Goal: Task Accomplishment & Management: Manage account settings

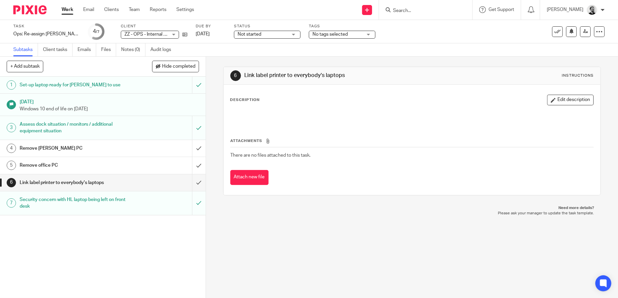
click at [152, 149] on div "Remove [PERSON_NAME] PC" at bounding box center [103, 148] width 166 height 10
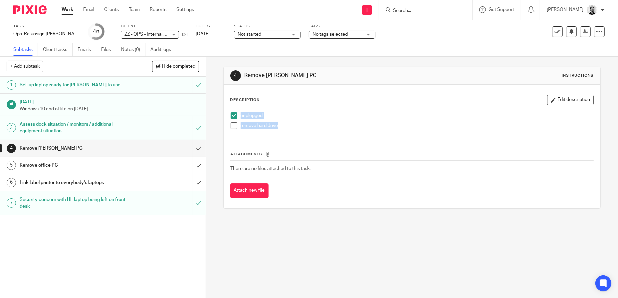
drag, startPoint x: 287, startPoint y: 124, endPoint x: 223, endPoint y: 112, distance: 64.8
click at [224, 112] on div "Description Edit description unplugged remove hard drive Attachments There are …" at bounding box center [412, 146] width 377 height 123
click at [152, 164] on div "Remove office PC" at bounding box center [103, 165] width 166 height 10
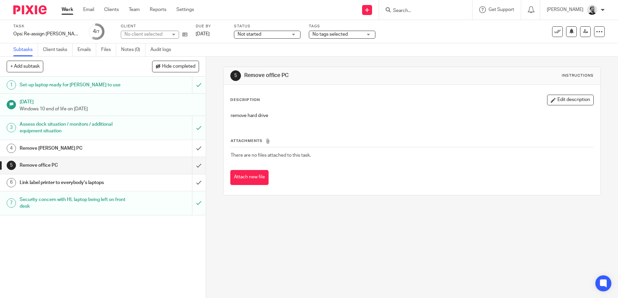
click at [559, 101] on button "Edit description" at bounding box center [570, 100] width 47 height 11
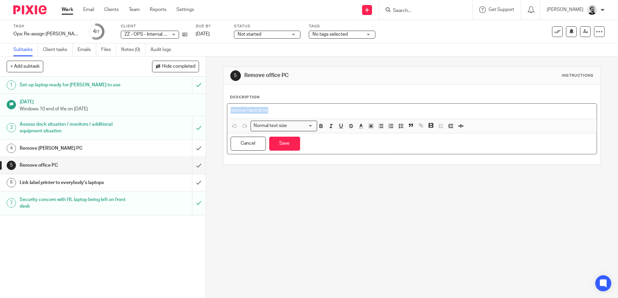
drag, startPoint x: 290, startPoint y: 107, endPoint x: 202, endPoint y: 106, distance: 87.9
click at [203, 106] on div "+ Add subtask Hide completed Cancel + Add 1 Set-up laptop ready for Helen to us…" at bounding box center [309, 177] width 618 height 241
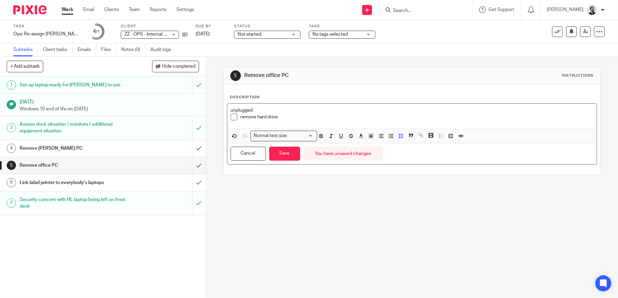
click at [231, 109] on p "unplugged" at bounding box center [412, 110] width 363 height 7
click at [399, 137] on icon "button" at bounding box center [401, 136] width 6 height 6
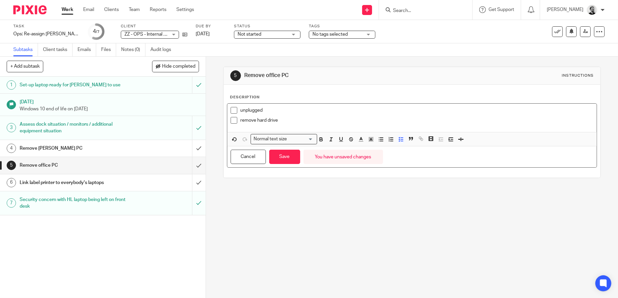
click at [231, 110] on span at bounding box center [234, 110] width 7 height 7
click at [288, 157] on button "Save" at bounding box center [284, 156] width 31 height 14
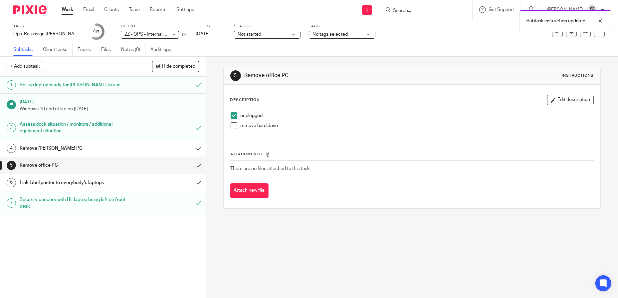
click at [149, 185] on div "Link label printer to everybody's laptops" at bounding box center [103, 182] width 166 height 10
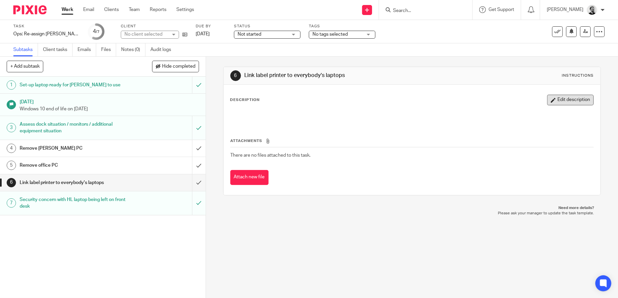
click at [566, 100] on button "Edit description" at bounding box center [570, 100] width 47 height 11
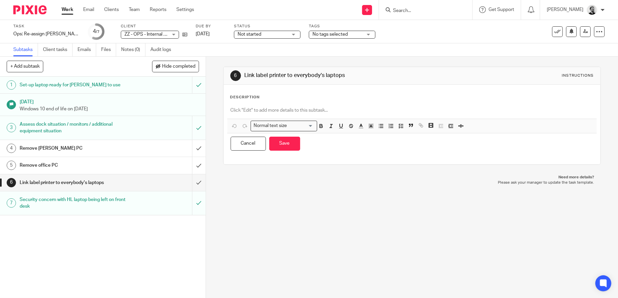
click at [316, 111] on p at bounding box center [412, 110] width 363 height 7
click at [398, 126] on icon "button" at bounding box center [401, 126] width 6 height 6
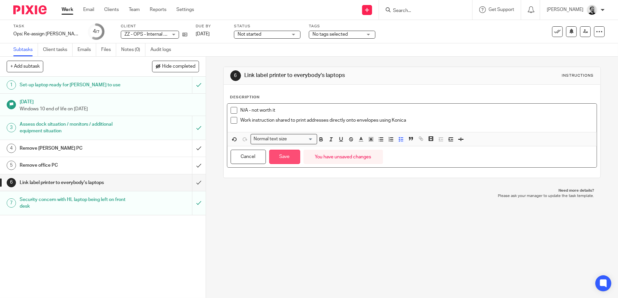
click at [291, 158] on button "Save" at bounding box center [284, 156] width 31 height 14
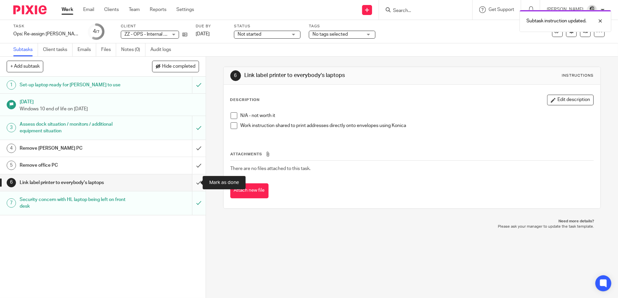
click at [196, 185] on input "submit" at bounding box center [103, 182] width 206 height 17
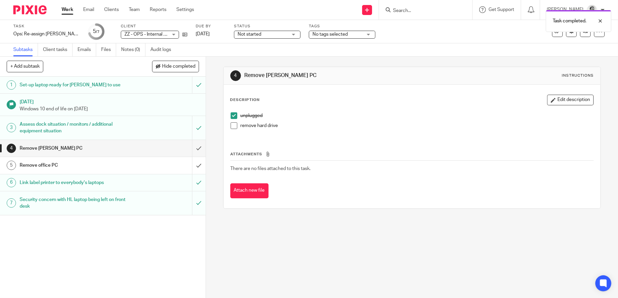
click at [385, 252] on div "4 Remove [PERSON_NAME] PC Instructions Description Edit description unplugged r…" at bounding box center [412, 177] width 412 height 241
click at [214, 34] on link "[DATE]" at bounding box center [211, 34] width 30 height 7
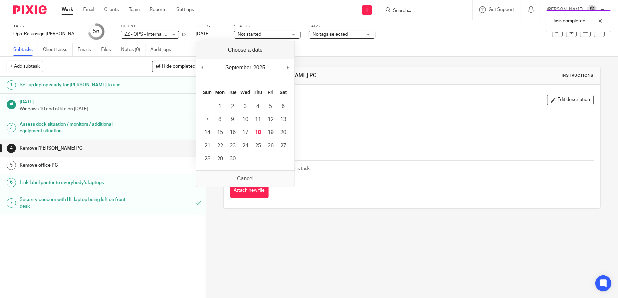
click at [345, 211] on div "4 Remove Helen PC Instructions Description Edit description unplugged remove ha…" at bounding box center [412, 138] width 378 height 162
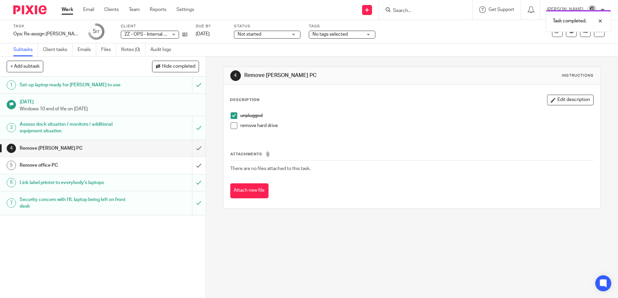
click at [67, 8] on link "Work" at bounding box center [68, 9] width 12 height 7
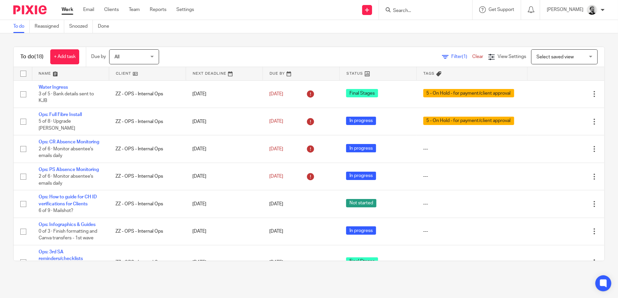
click at [419, 9] on input "Search" at bounding box center [422, 11] width 60 height 6
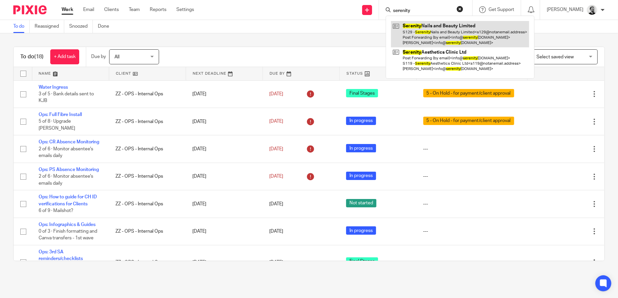
type input "serenity"
click at [492, 31] on link at bounding box center [460, 34] width 138 height 26
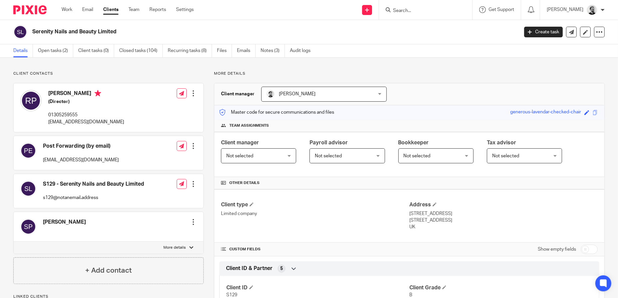
click at [414, 12] on input "Search" at bounding box center [422, 11] width 60 height 6
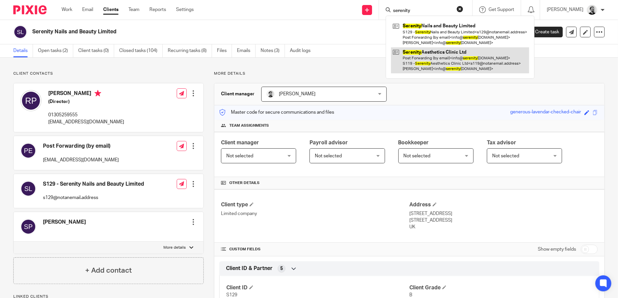
type input "serenity"
click at [437, 56] on link at bounding box center [460, 60] width 138 height 26
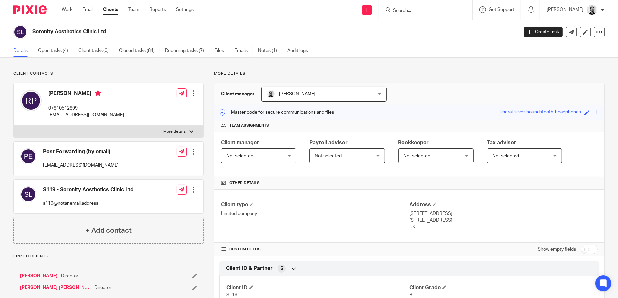
click at [424, 12] on input "Search" at bounding box center [422, 11] width 60 height 6
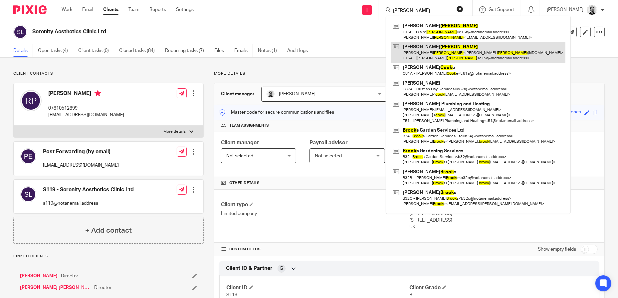
type input "[PERSON_NAME]"
click at [507, 50] on link at bounding box center [478, 52] width 174 height 21
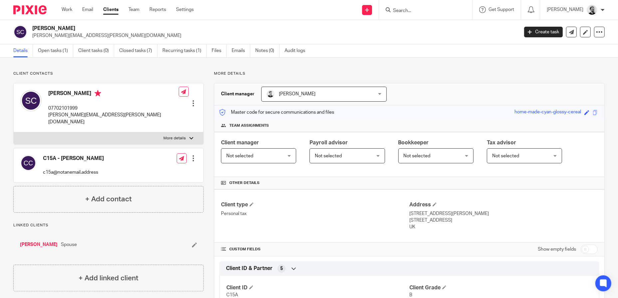
click at [410, 12] on input "Search" at bounding box center [422, 11] width 60 height 6
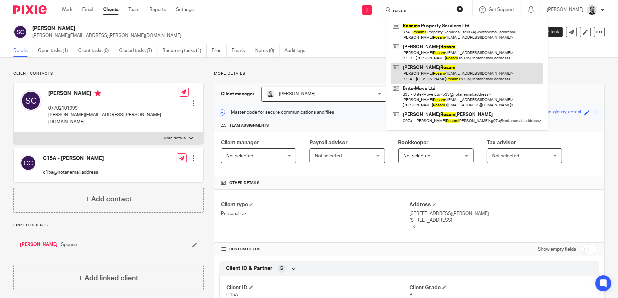
type input "rosam"
click at [468, 81] on link at bounding box center [467, 73] width 152 height 21
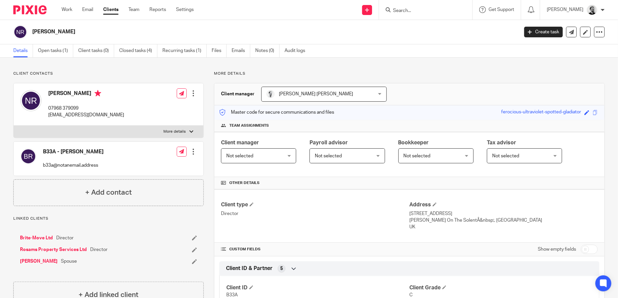
click at [416, 12] on input "Search" at bounding box center [422, 11] width 60 height 6
click at [64, 10] on link "Work" at bounding box center [67, 9] width 11 height 7
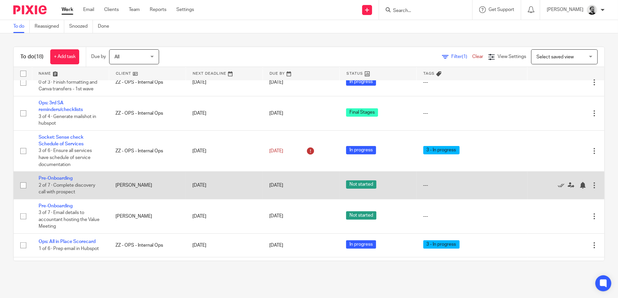
scroll to position [166, 0]
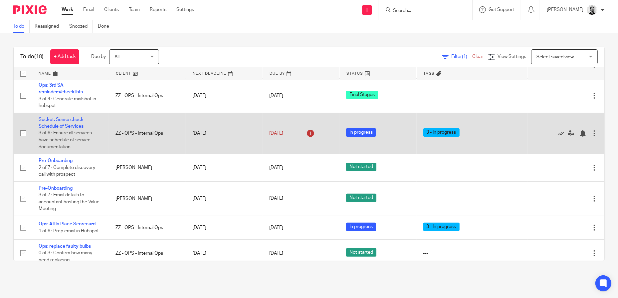
click at [72, 136] on td "Socket: Sense check Schedule of Services 3 of 6 · Ensure all services have sche…" at bounding box center [70, 132] width 77 height 41
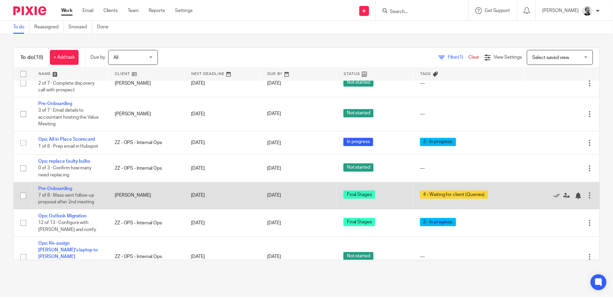
scroll to position [266, 0]
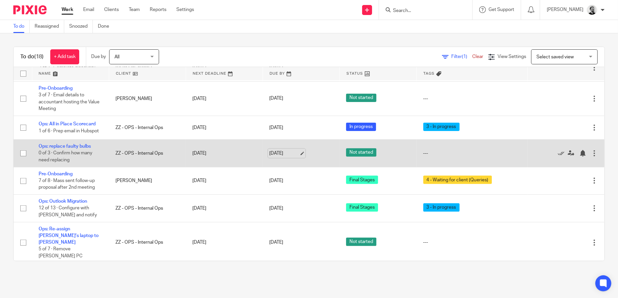
click at [279, 157] on link "[DATE]" at bounding box center [284, 153] width 30 height 7
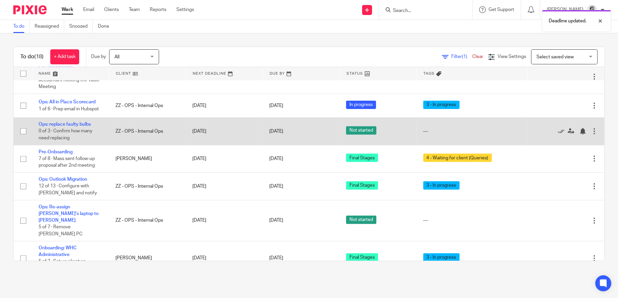
scroll to position [300, 0]
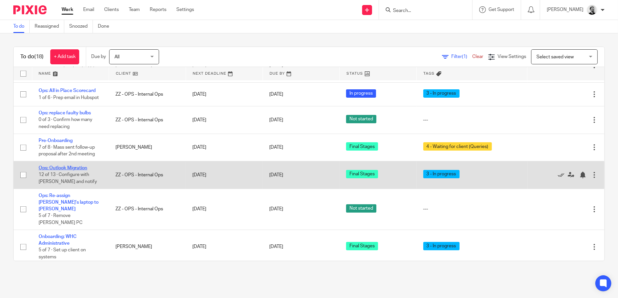
click at [76, 170] on link "Ops: Outlook Migration" at bounding box center [63, 167] width 49 height 5
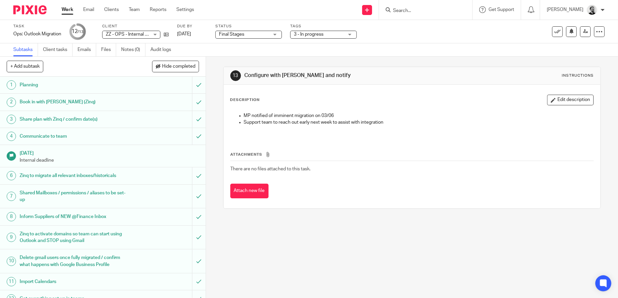
scroll to position [26, 0]
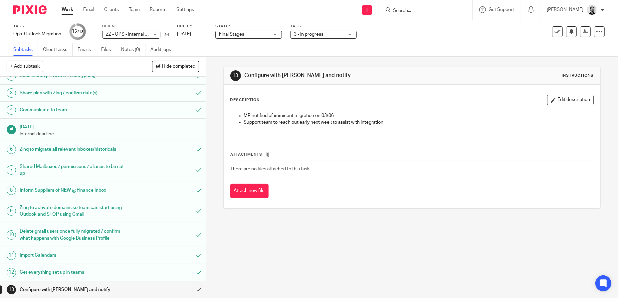
click at [156, 288] on div "Configure with [PERSON_NAME] and notify" at bounding box center [103, 289] width 166 height 10
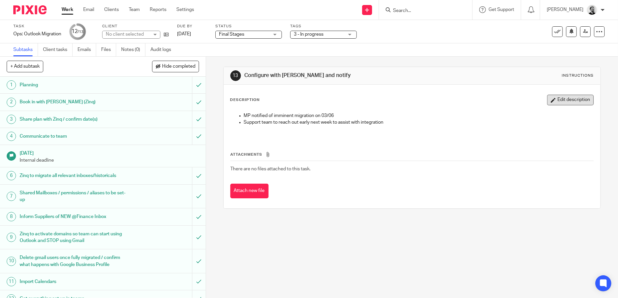
click at [552, 99] on button "Edit description" at bounding box center [570, 100] width 47 height 11
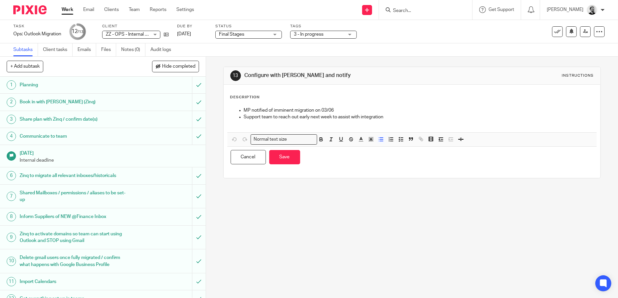
click at [395, 116] on p "Support team to reach out early next week to assist with integration" at bounding box center [419, 116] width 350 height 7
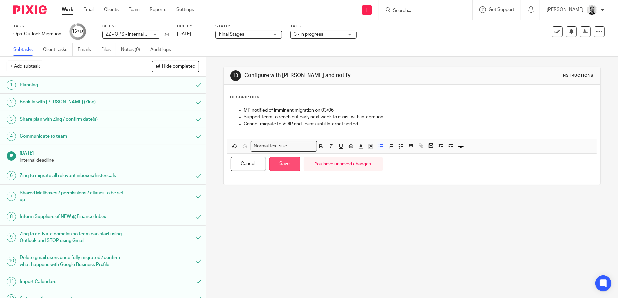
click at [286, 165] on button "Save" at bounding box center [284, 164] width 31 height 14
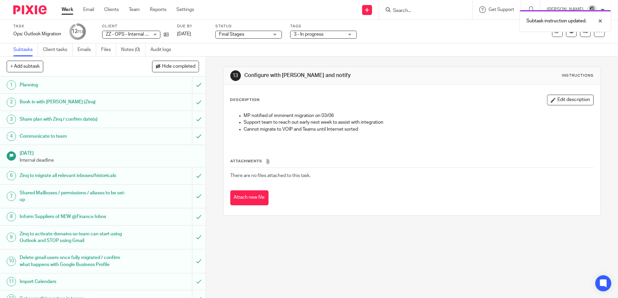
click at [69, 10] on link "Work" at bounding box center [68, 9] width 12 height 7
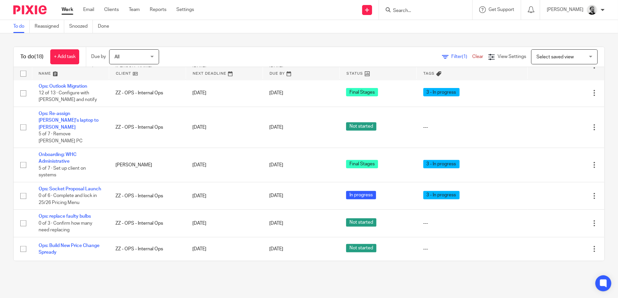
scroll to position [359, 0]
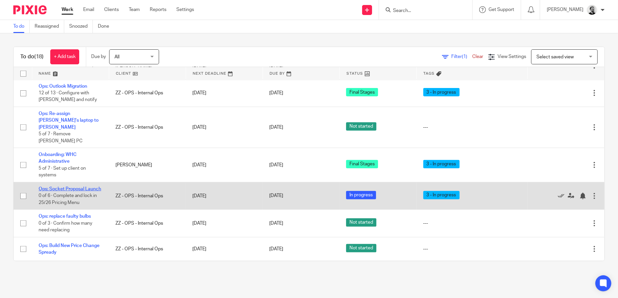
click at [79, 186] on link "Ops: Socket Proposal Launch" at bounding box center [70, 188] width 63 height 5
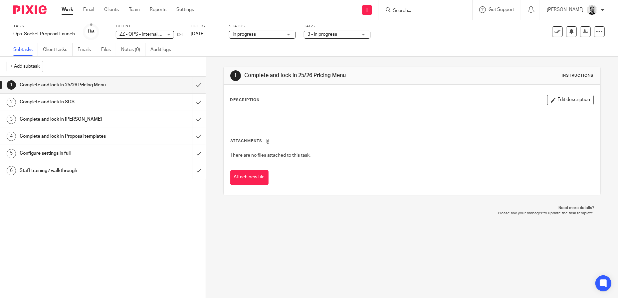
click at [159, 155] on div "Configure settings in full" at bounding box center [103, 153] width 166 height 10
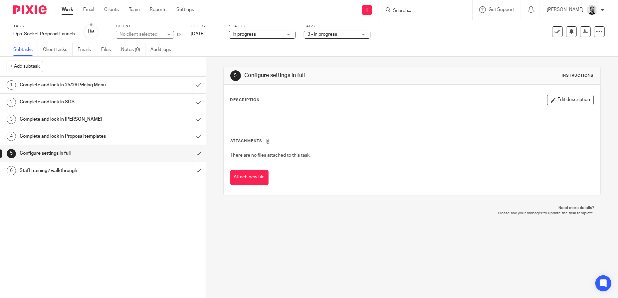
click at [558, 100] on button "Edit description" at bounding box center [570, 100] width 47 height 11
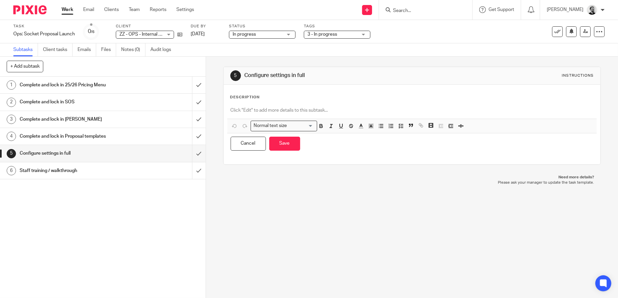
click at [292, 105] on div at bounding box center [412, 111] width 370 height 15
click at [334, 110] on p at bounding box center [412, 110] width 363 height 7
click at [282, 142] on button "Save" at bounding box center [284, 143] width 31 height 14
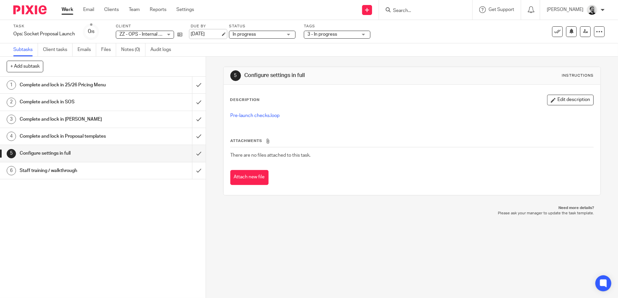
click at [200, 32] on link "1 Oct 2025" at bounding box center [206, 34] width 30 height 7
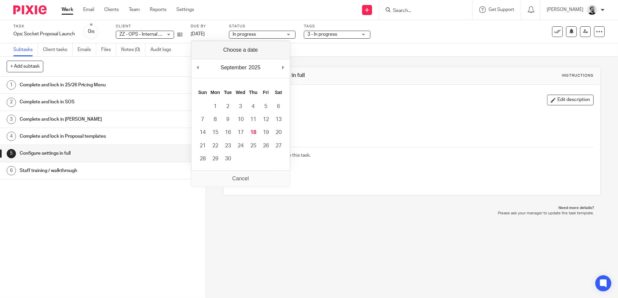
click at [402, 252] on div "5 Configure settings in full Instructions Description Edit description Pre-laun…" at bounding box center [412, 177] width 412 height 241
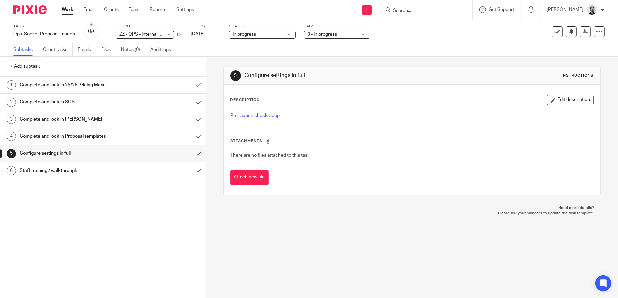
click at [70, 8] on link "Work" at bounding box center [68, 9] width 12 height 7
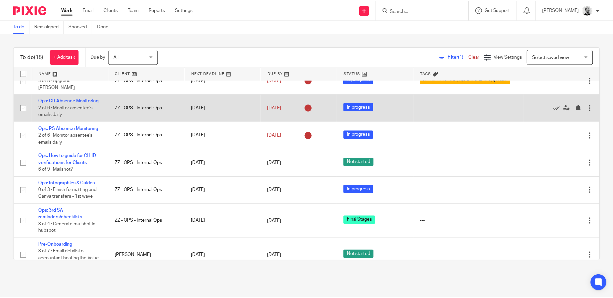
scroll to position [67, 0]
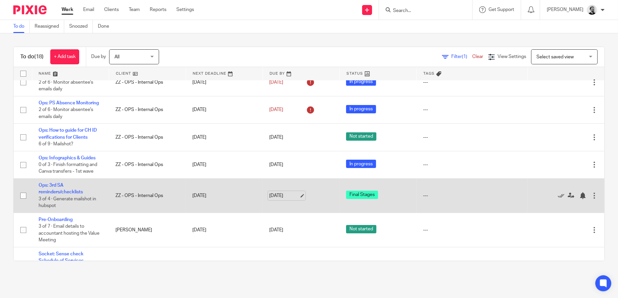
click at [279, 199] on link "[DATE]" at bounding box center [284, 195] width 30 height 7
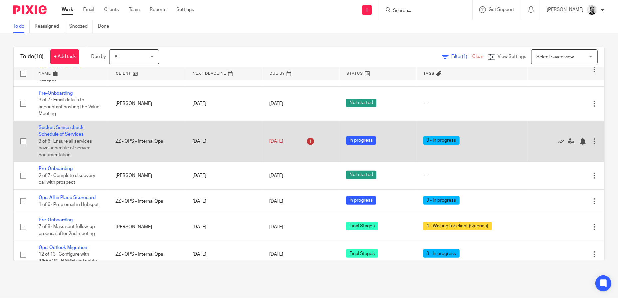
scroll to position [259, 0]
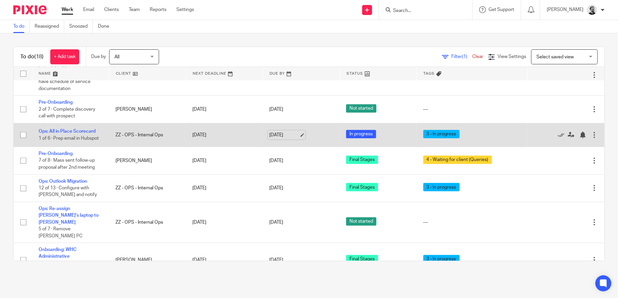
drag, startPoint x: 270, startPoint y: 146, endPoint x: 277, endPoint y: 151, distance: 8.5
click at [270, 138] on link "26 Sep 2025" at bounding box center [284, 134] width 30 height 7
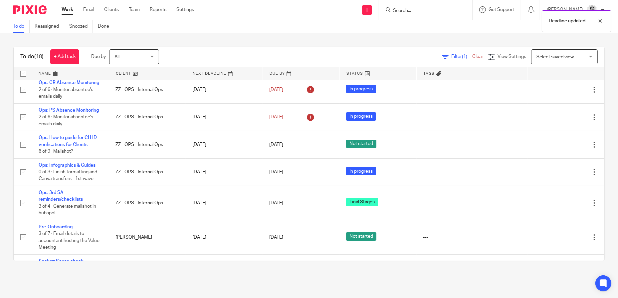
scroll to position [0, 0]
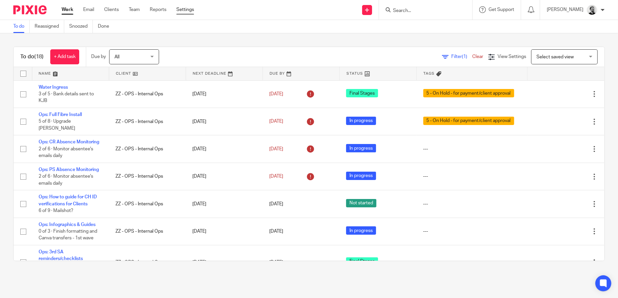
click at [185, 12] on link "Settings" at bounding box center [185, 9] width 18 height 7
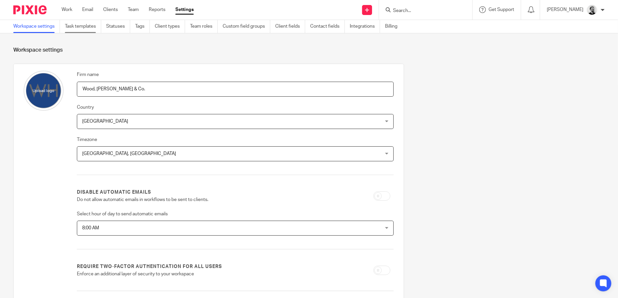
click at [85, 26] on link "Task templates" at bounding box center [83, 26] width 36 height 13
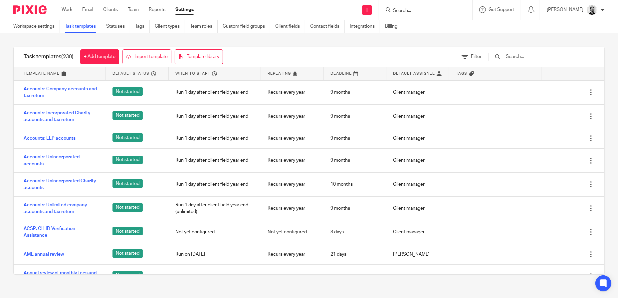
click at [538, 57] on input "text" at bounding box center [544, 56] width 78 height 7
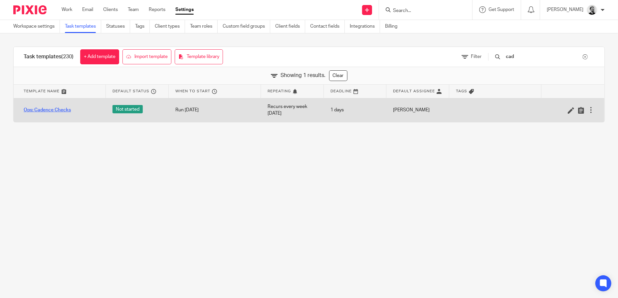
type input "cad"
click at [63, 108] on link "Ops: Cadence Checks" at bounding box center [47, 110] width 47 height 7
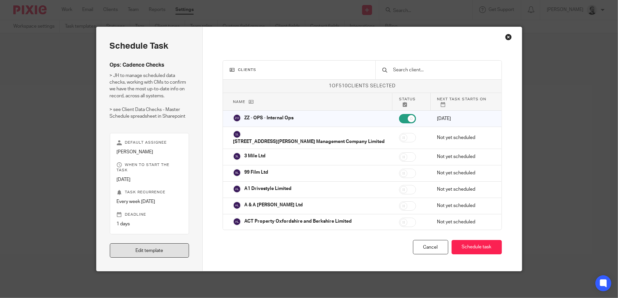
click at [150, 250] on link "Edit template" at bounding box center [150, 250] width 80 height 14
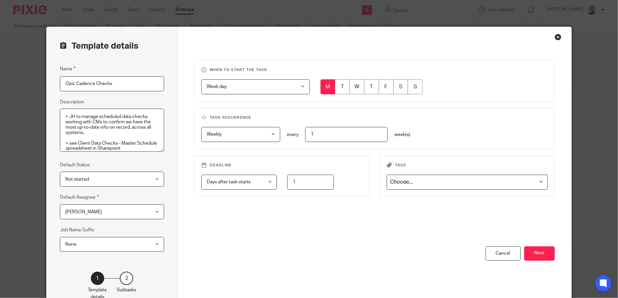
scroll to position [5, 0]
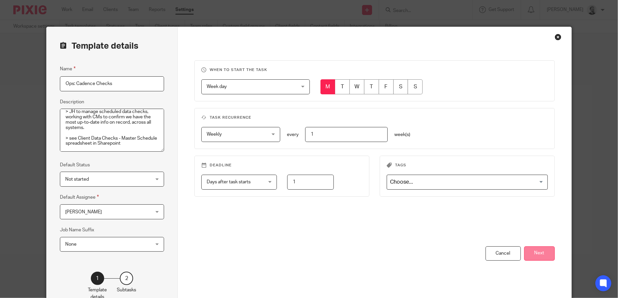
click at [530, 255] on button "Next" at bounding box center [539, 253] width 31 height 14
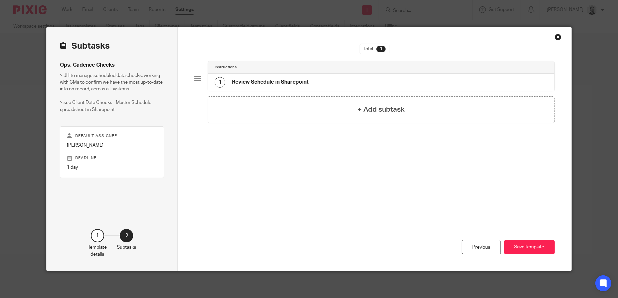
click at [288, 77] on div "1 Review Schedule in Sharepoint" at bounding box center [262, 82] width 94 height 11
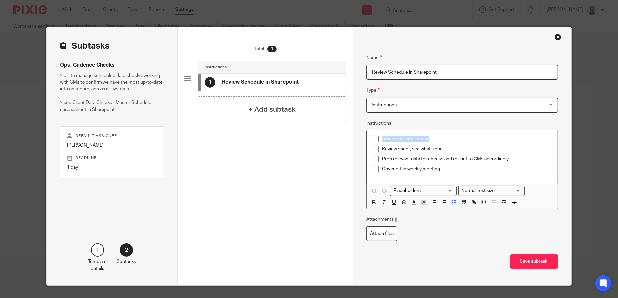
drag, startPoint x: 437, startPoint y: 140, endPoint x: 376, endPoint y: 133, distance: 60.9
click at [376, 133] on div "Admin > Client Checks Review sheet, see what's due Prep relevant data for check…" at bounding box center [462, 156] width 191 height 53
click at [535, 262] on button "Save subtask" at bounding box center [534, 261] width 48 height 14
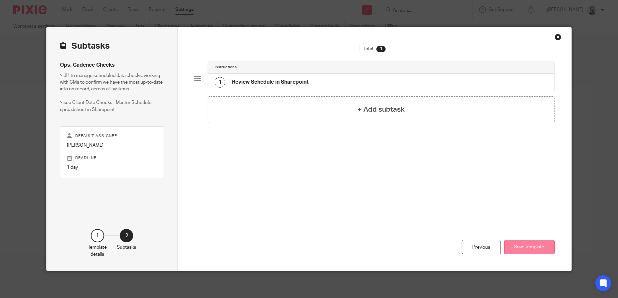
click at [534, 246] on button "Save template" at bounding box center [529, 247] width 51 height 14
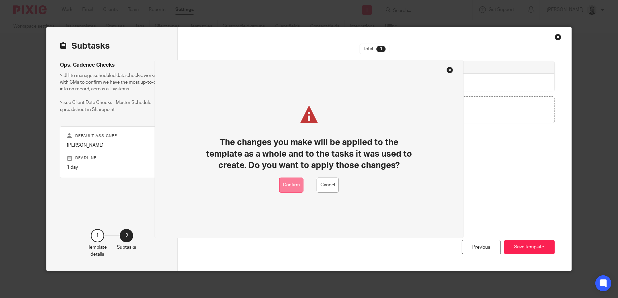
click at [283, 188] on button "Confirm" at bounding box center [291, 184] width 24 height 15
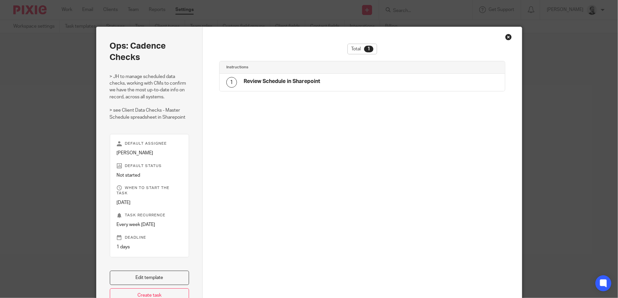
click at [505, 38] on div "Close this dialog window" at bounding box center [508, 37] width 7 height 7
